Goal: Task Accomplishment & Management: Manage account settings

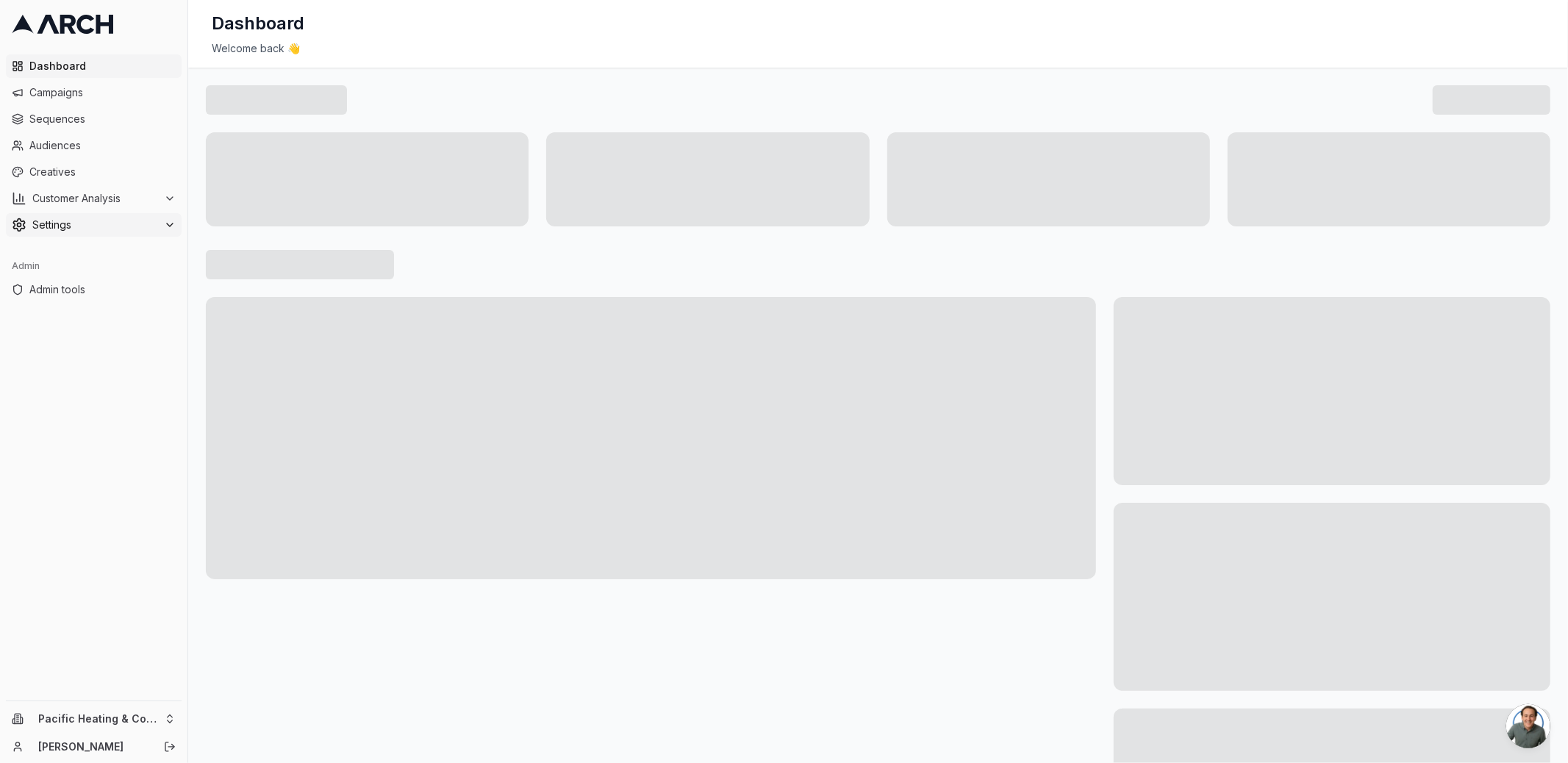
click at [111, 228] on span "Settings" at bounding box center [95, 224] width 126 height 14
click at [120, 399] on ul "Company Branding Service Areas Team Email Sending Preferences Direct Mail Integ…" at bounding box center [94, 331] width 155 height 189
click at [119, 394] on link "Integrations" at bounding box center [94, 389] width 140 height 21
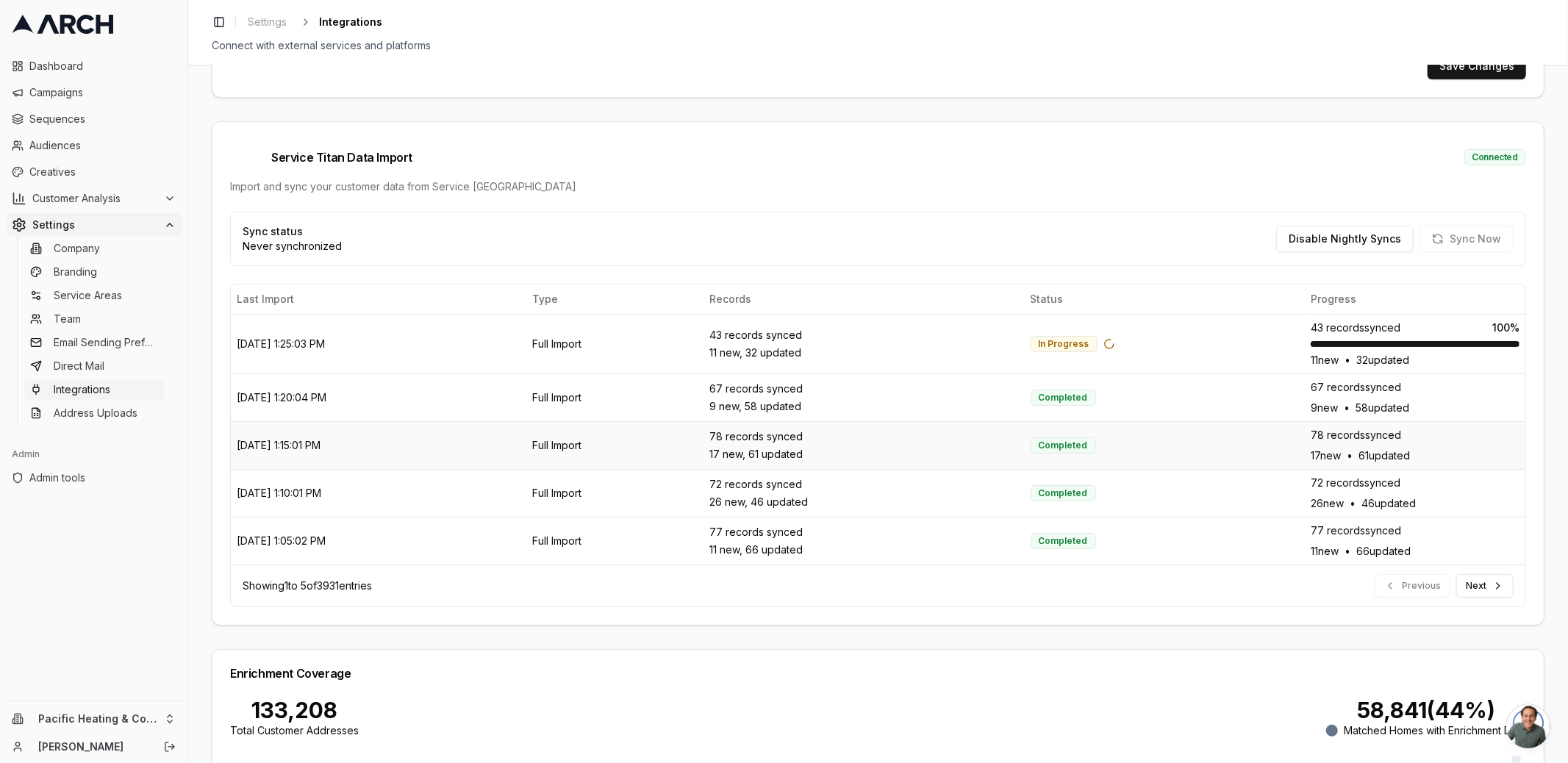
scroll to position [332, 0]
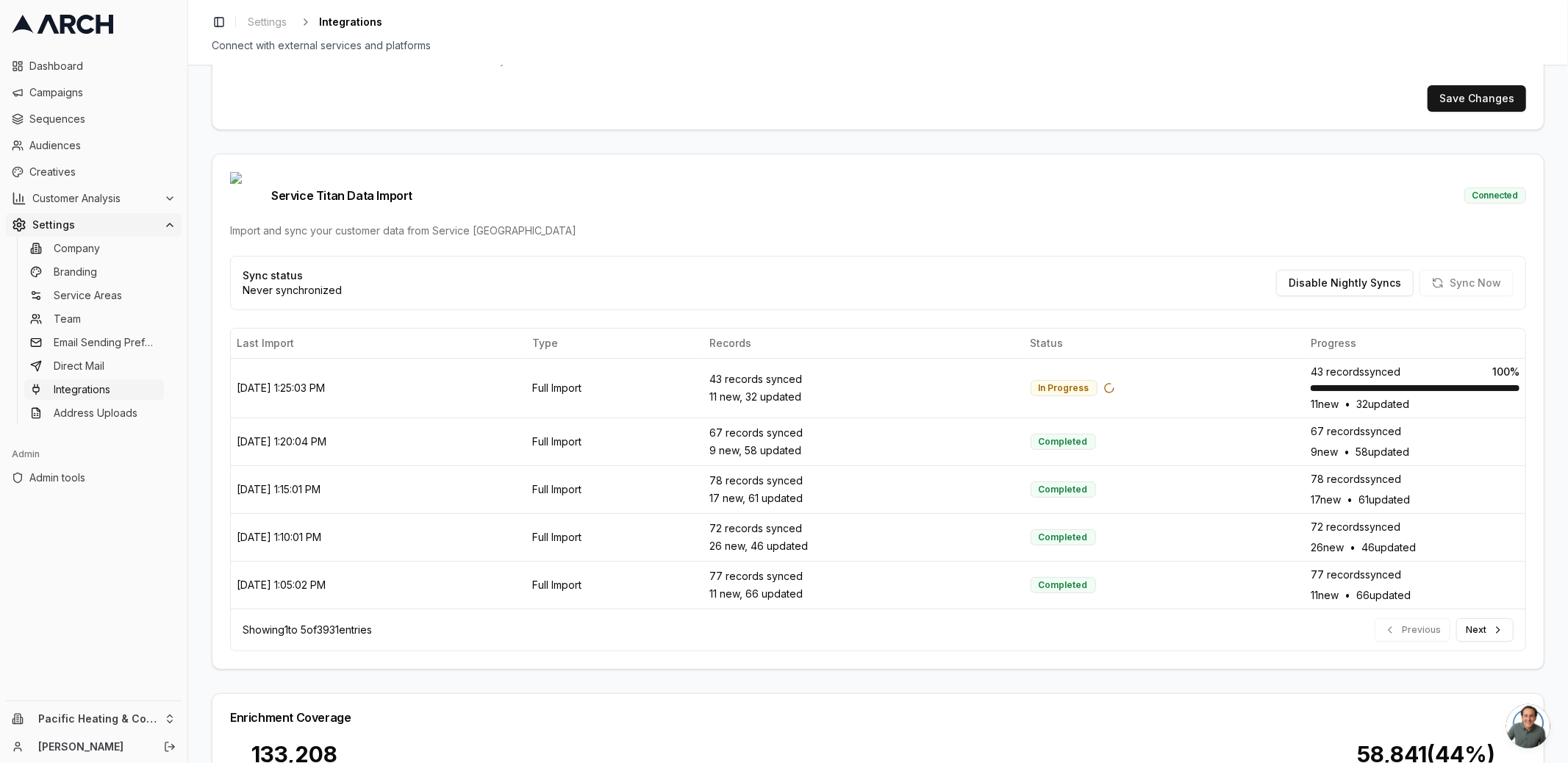
click at [154, 223] on span "Settings" at bounding box center [95, 224] width 126 height 14
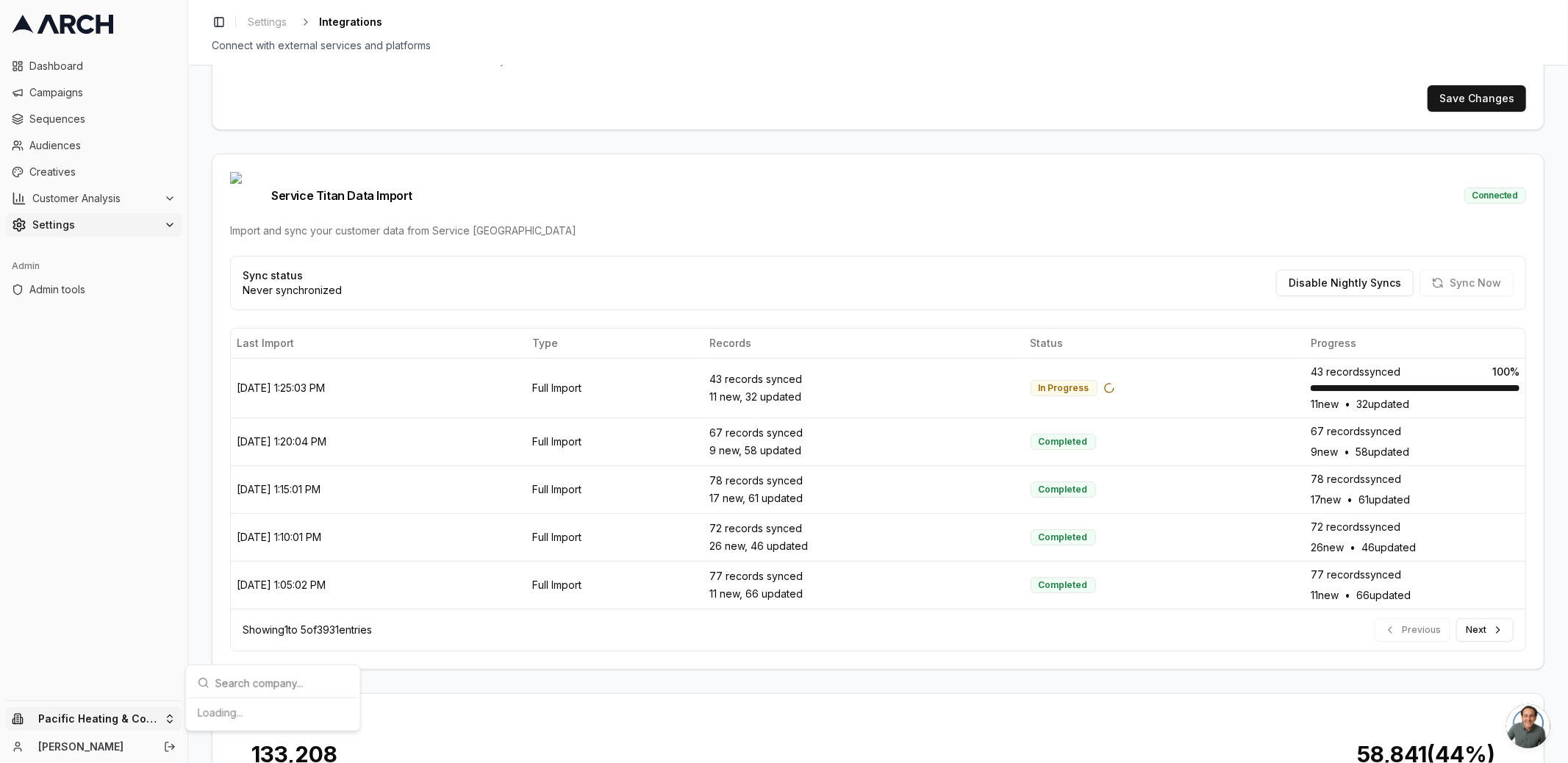
click at [163, 723] on html "Dashboard Campaigns Sequences Audiences Creatives Customer Analysis Settings Ad…" at bounding box center [784, 382] width 1568 height 763
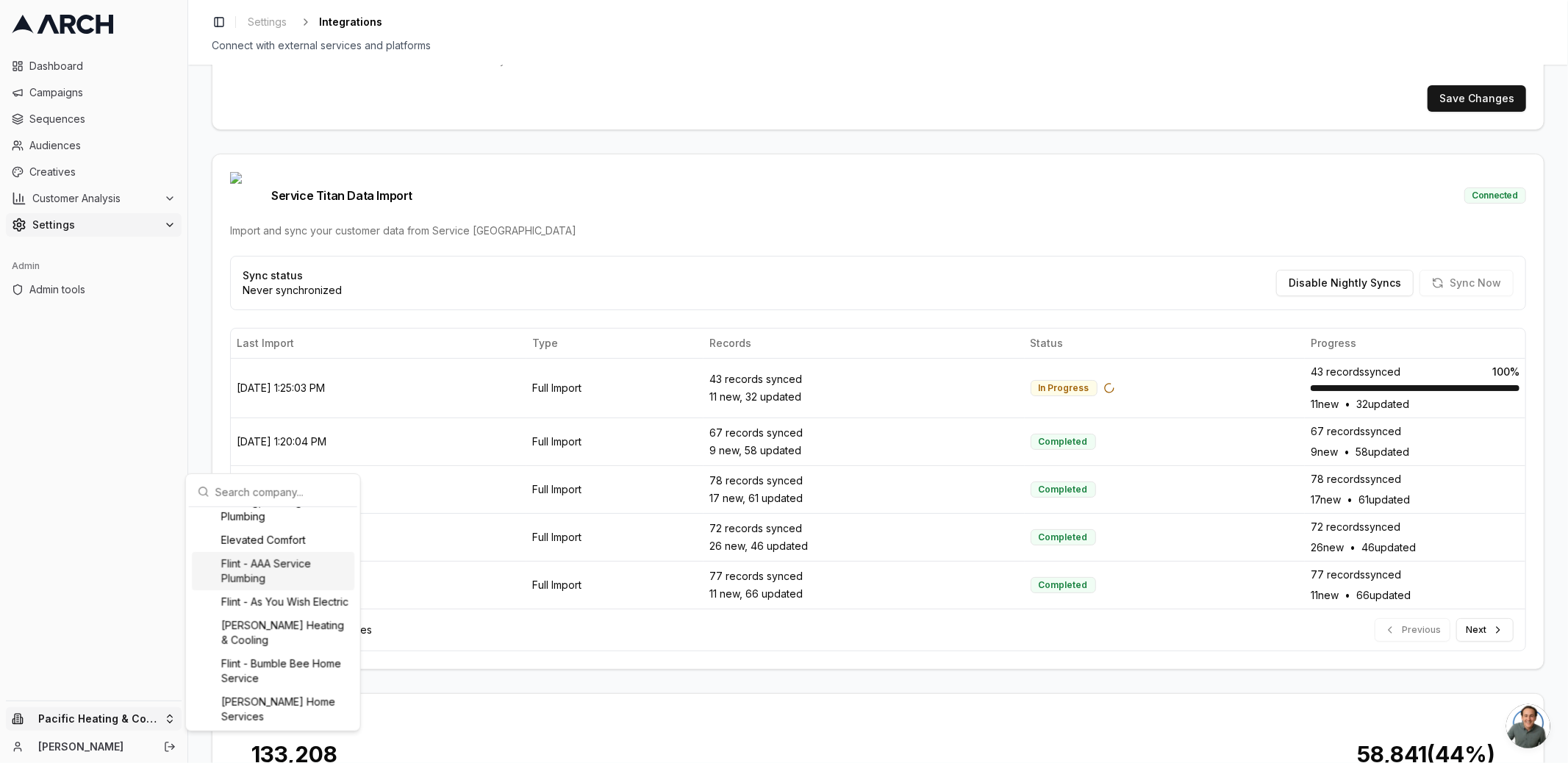
scroll to position [379, 0]
click at [297, 570] on div "Flint - AAA Service Plumbing" at bounding box center [273, 573] width 163 height 39
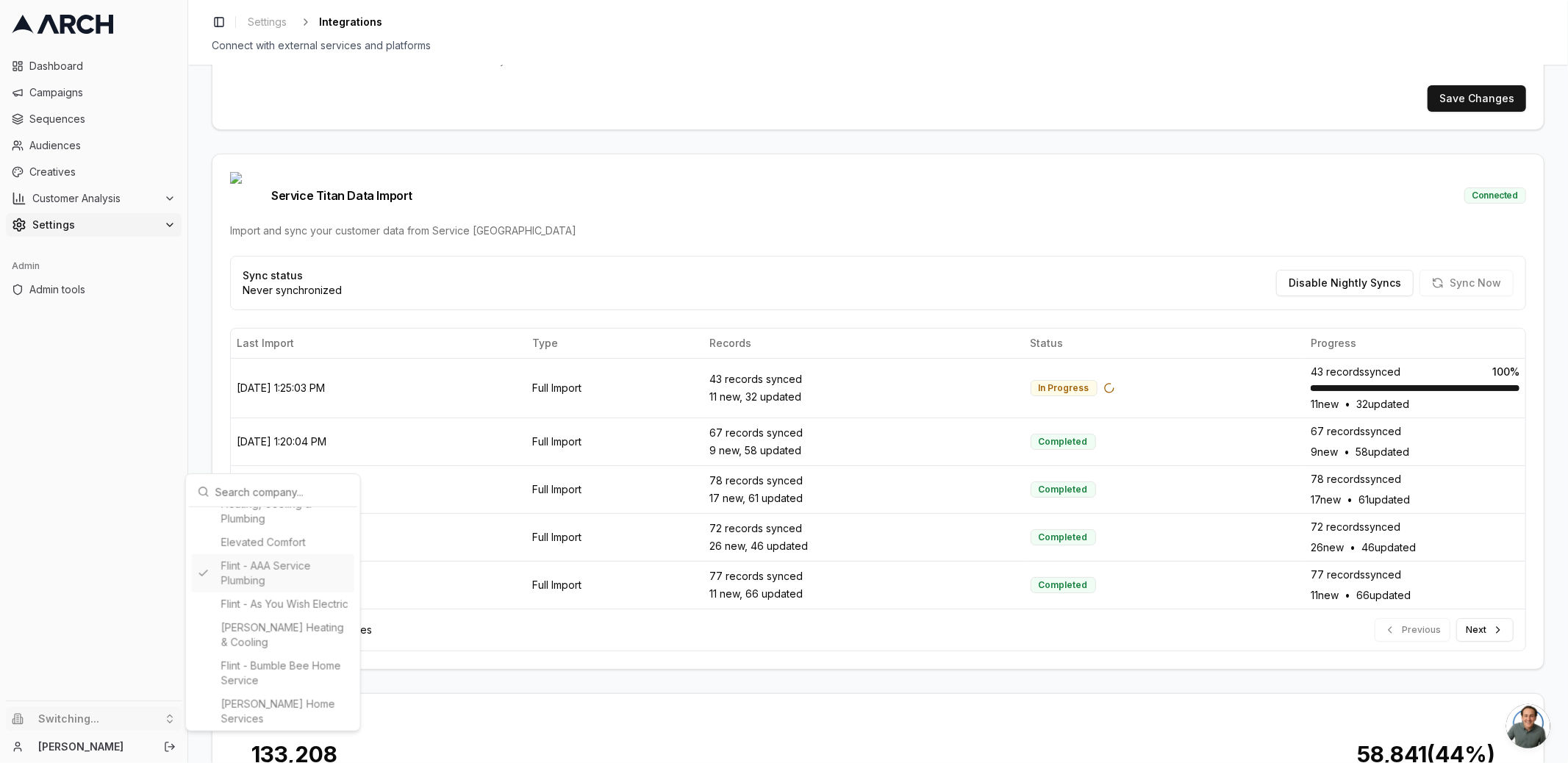
type input "411046019"
type input "cid.8fa9ogyczfk109dx0coorc8lz"
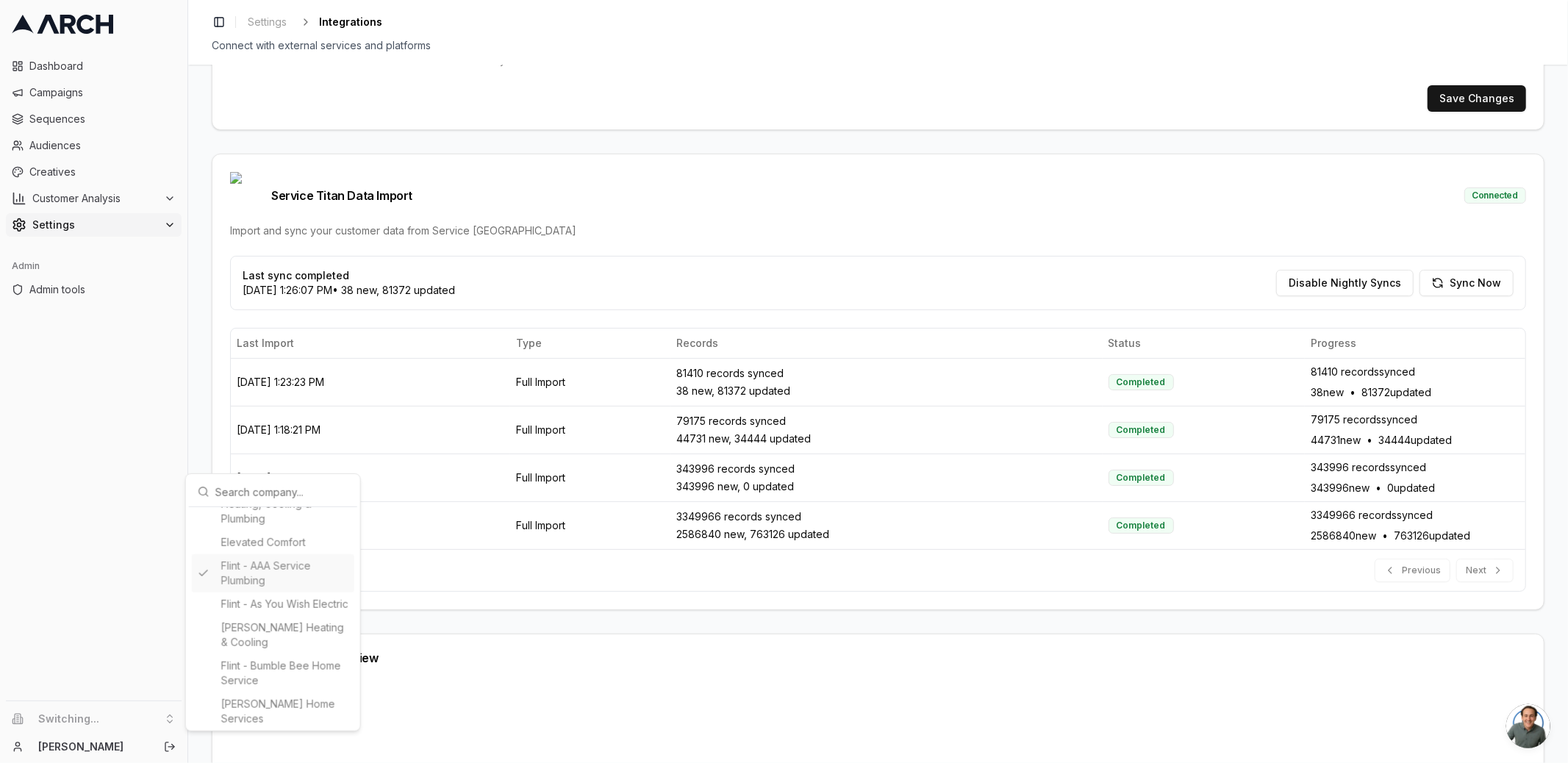
click at [196, 408] on html "Dashboard Campaigns Sequences Audiences Creatives Customer Analysis Settings Ad…" at bounding box center [784, 382] width 1568 height 763
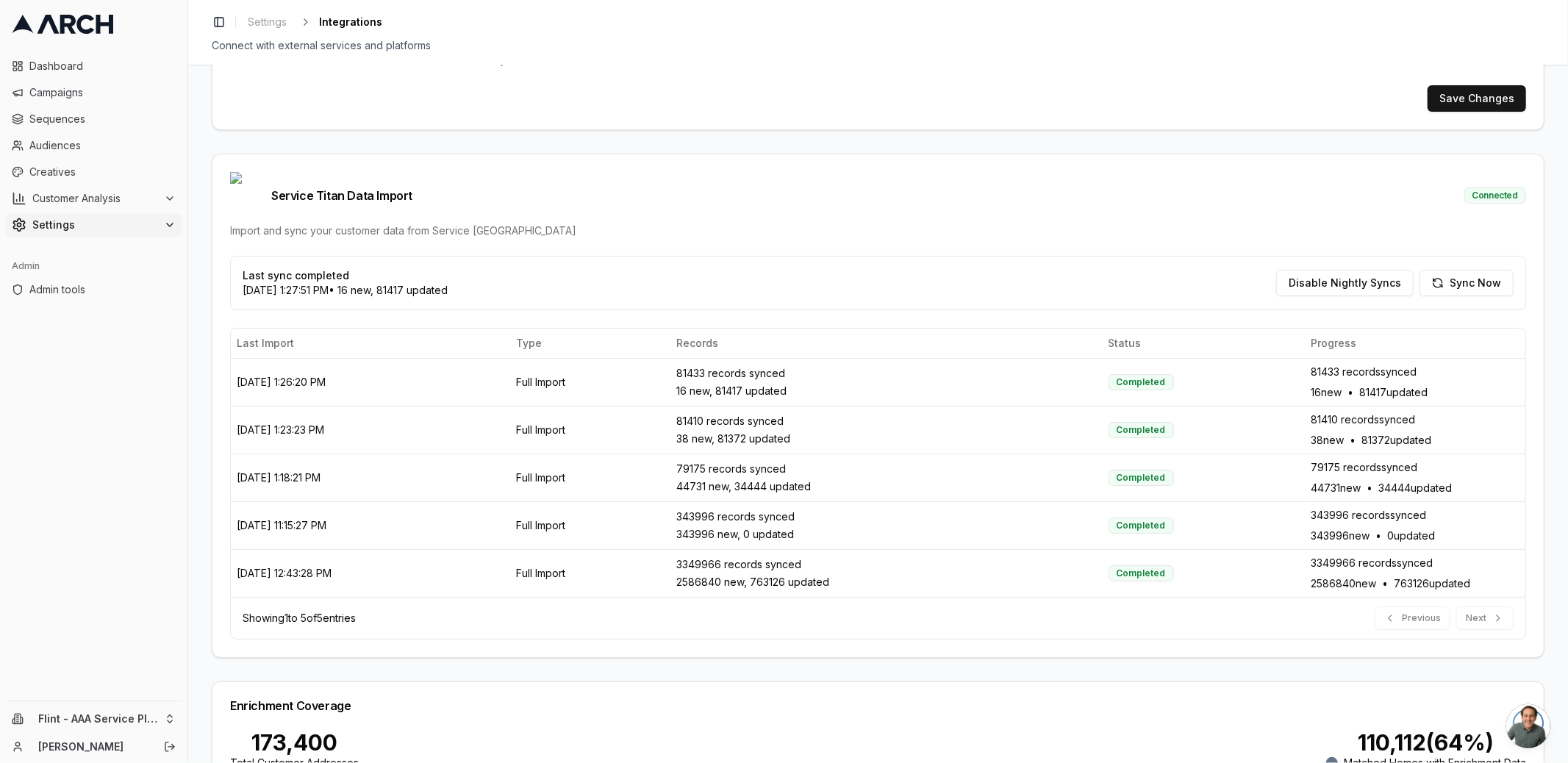
click at [200, 548] on div "Service Titan Integration Setup Configure your Service Titan API credentials to…" at bounding box center [878, 414] width 1379 height 698
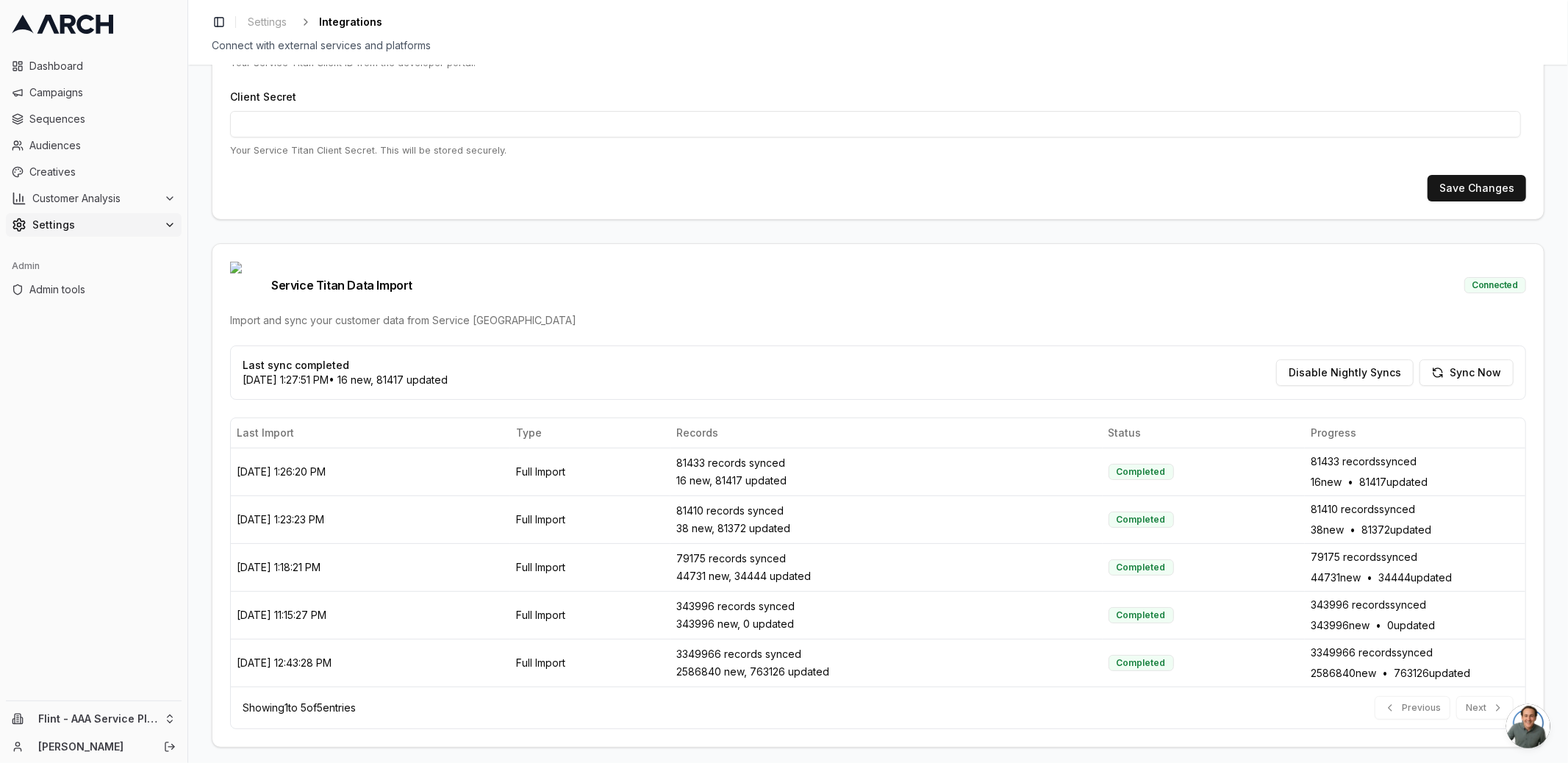
scroll to position [241, 0]
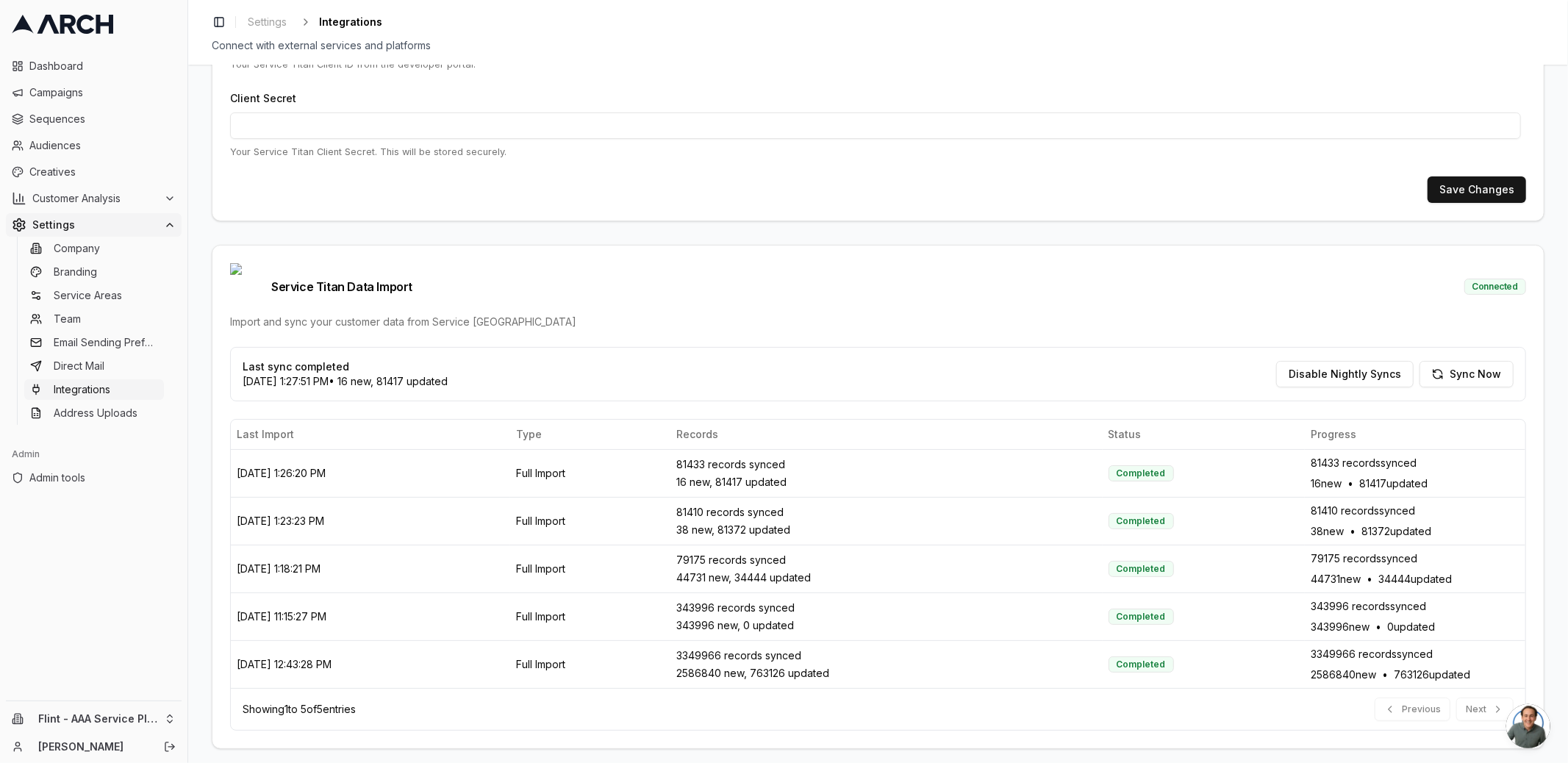
scroll to position [263, 0]
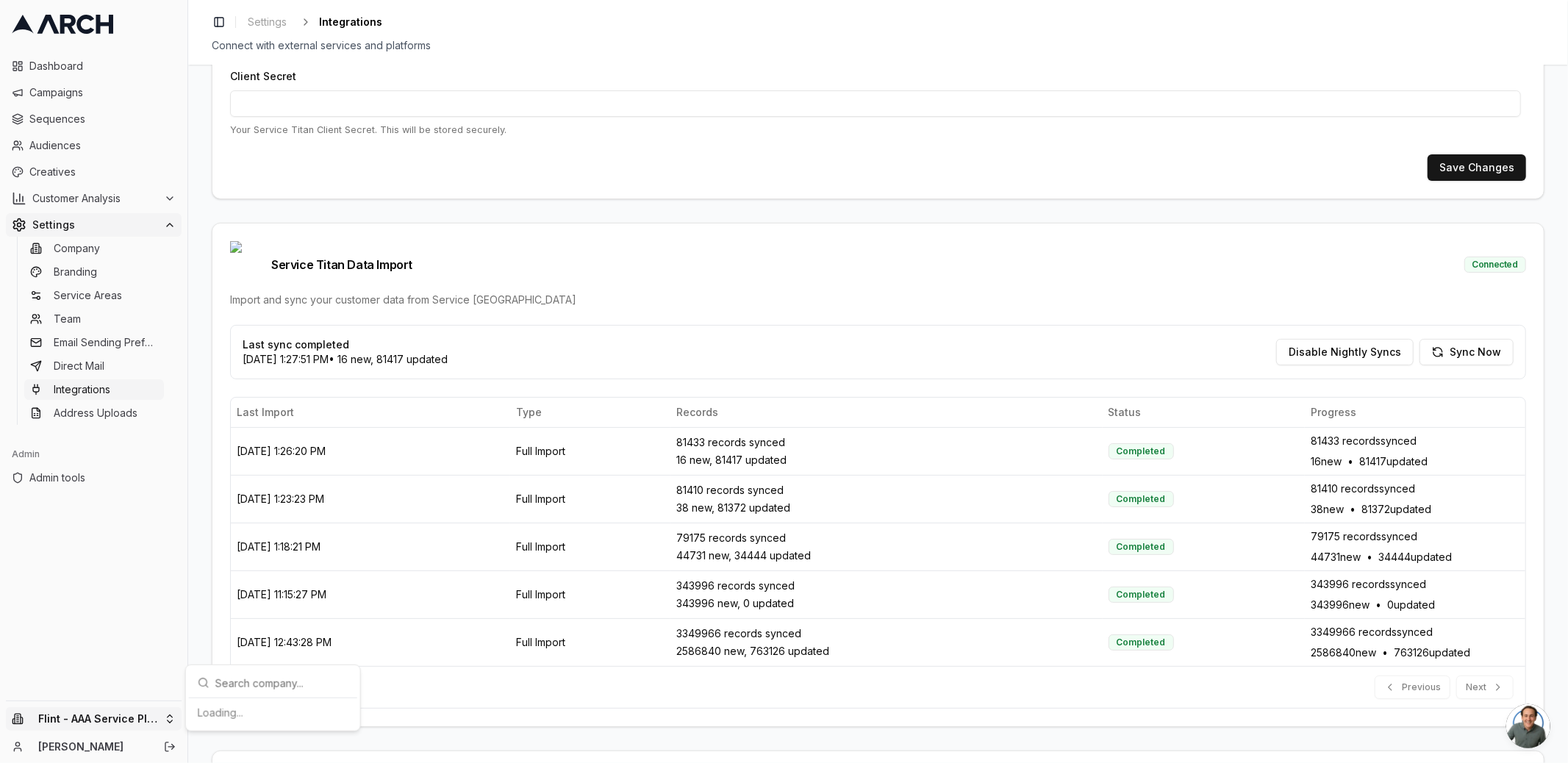
click at [166, 719] on html "Dashboard Campaigns Sequences Audiences Creatives Customer Analysis Settings Co…" at bounding box center [784, 382] width 1568 height 763
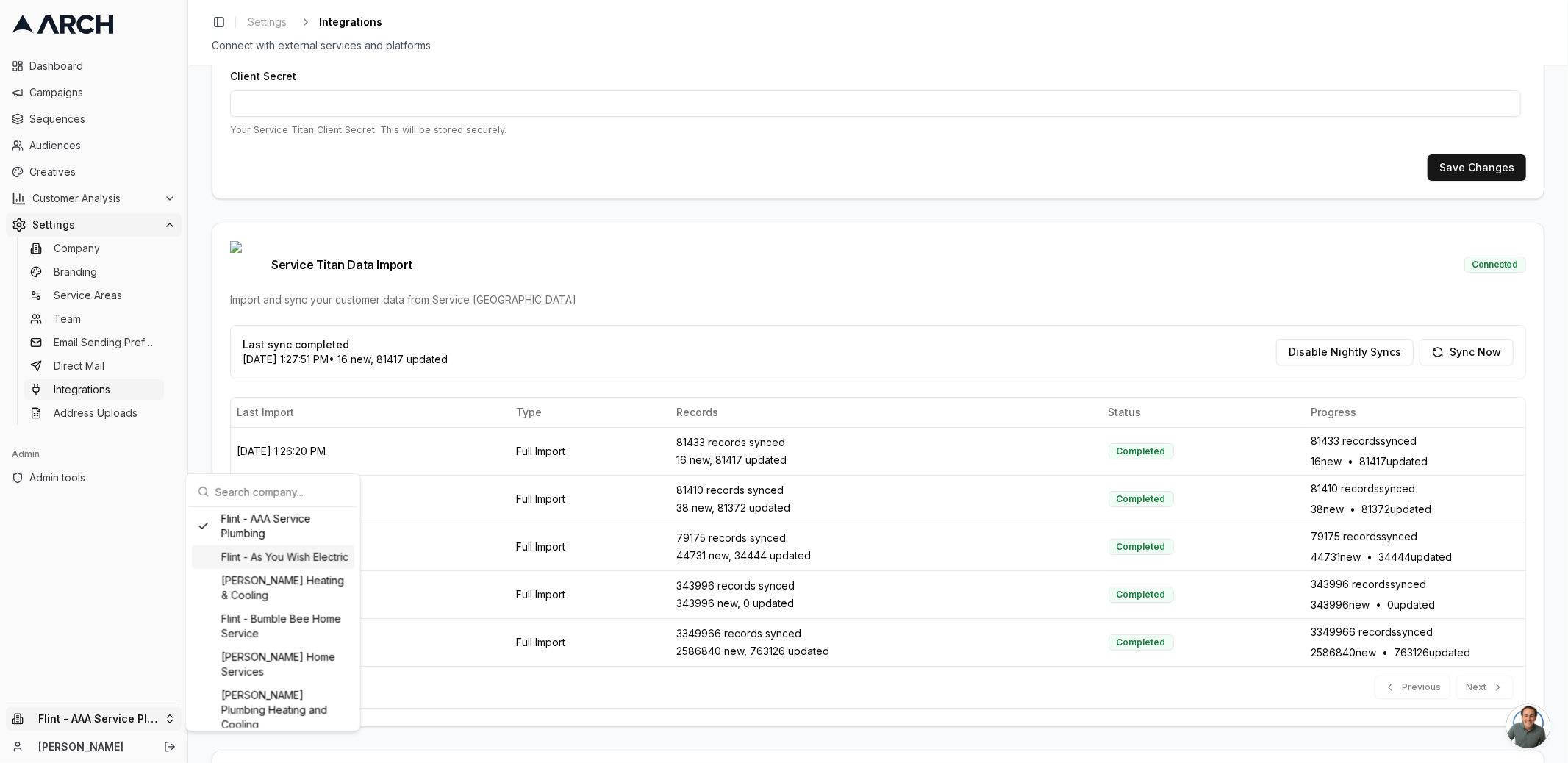
click at [240, 565] on div "Flint - As You Wish Electric" at bounding box center [273, 557] width 163 height 23
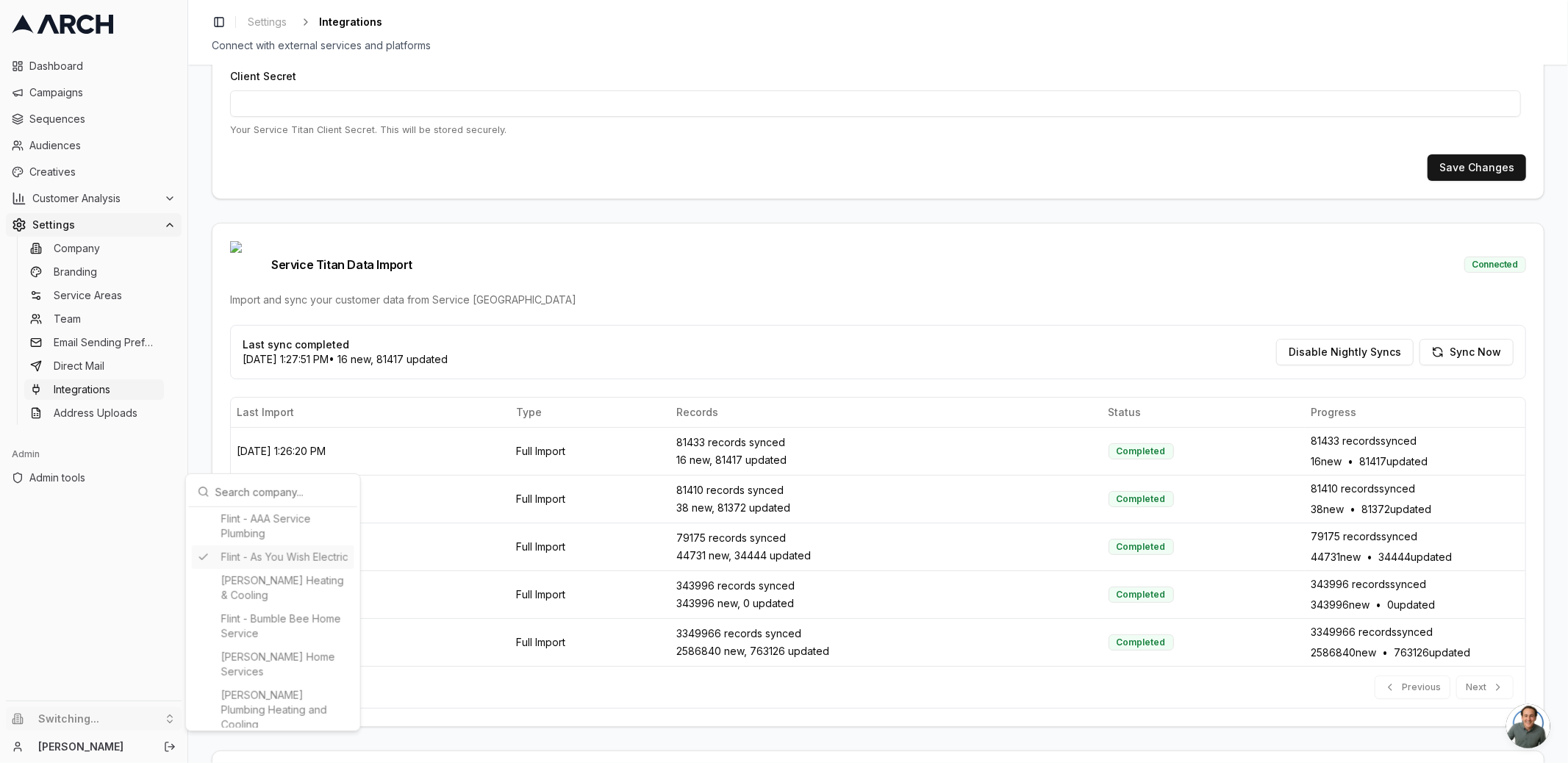
type input "435875483"
type input "cid.wlv8k8ko5z01eeewhtmufb2kd"
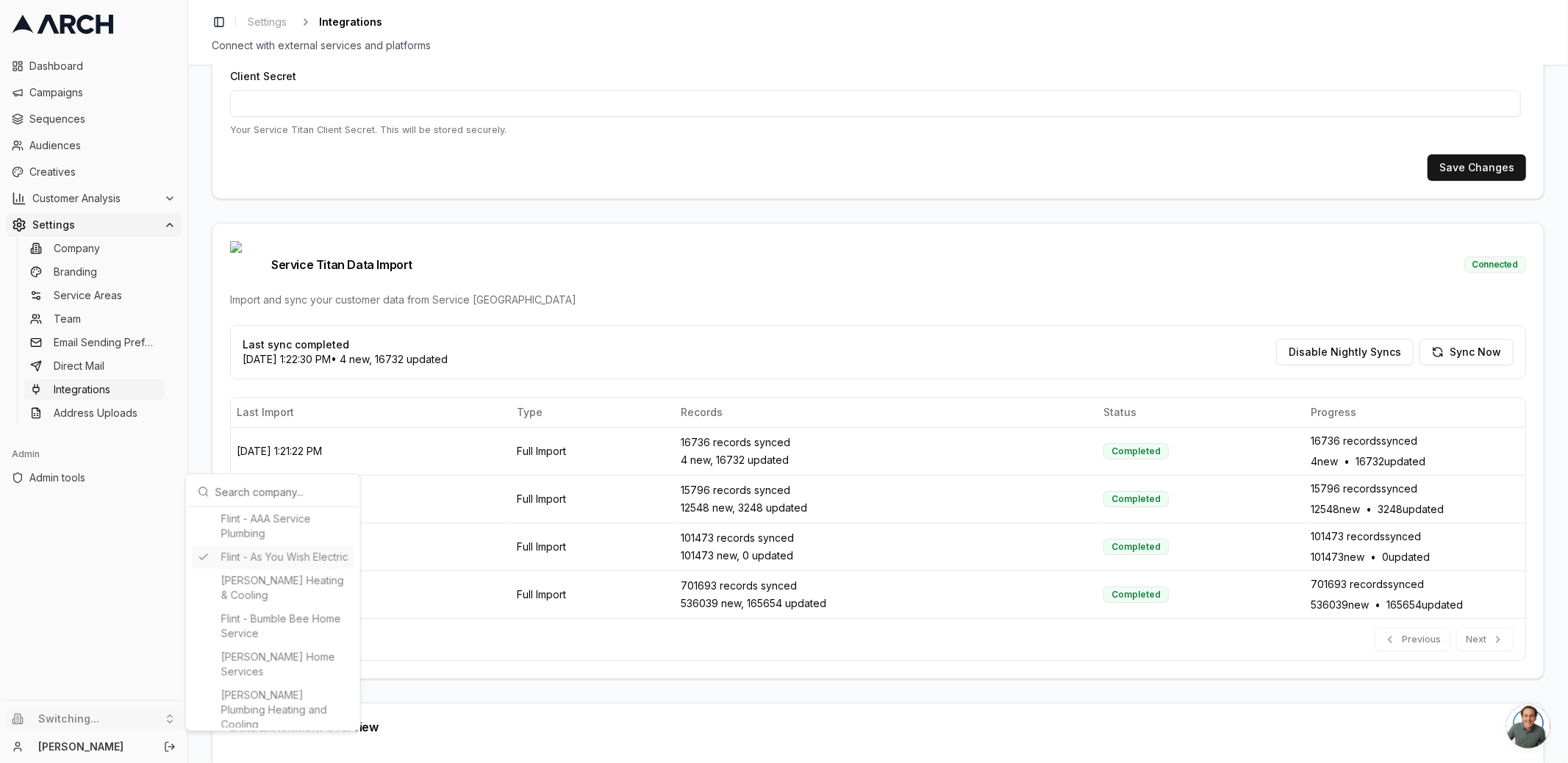
scroll to position [328, 0]
click at [196, 422] on html "Dashboard Campaigns Sequences Audiences Creatives Customer Analysis Settings Co…" at bounding box center [784, 382] width 1568 height 763
